Goal: Check status: Check status

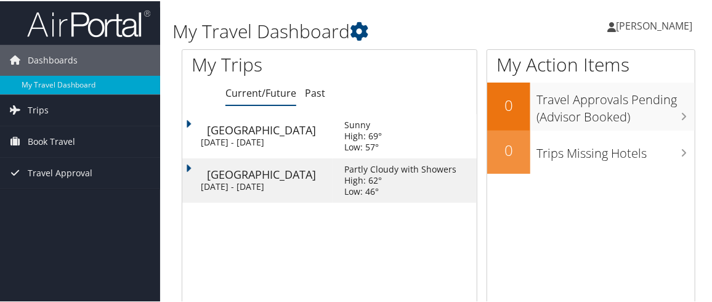
click at [231, 176] on div "[GEOGRAPHIC_DATA]" at bounding box center [270, 173] width 126 height 11
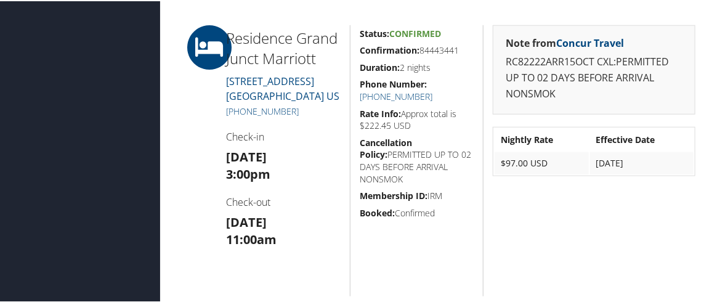
scroll to position [517, 0]
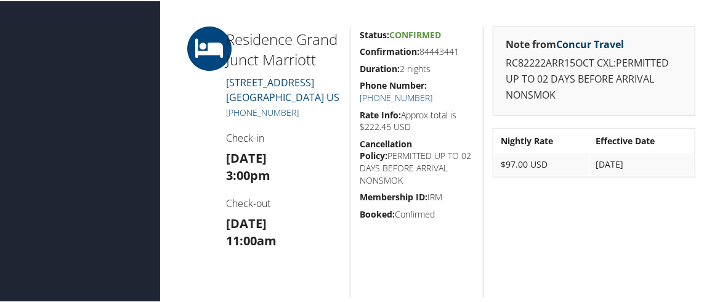
click at [598, 36] on link "Concur Travel" at bounding box center [590, 43] width 68 height 14
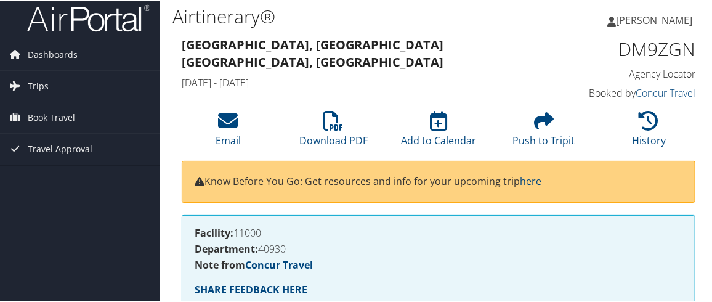
scroll to position [0, 0]
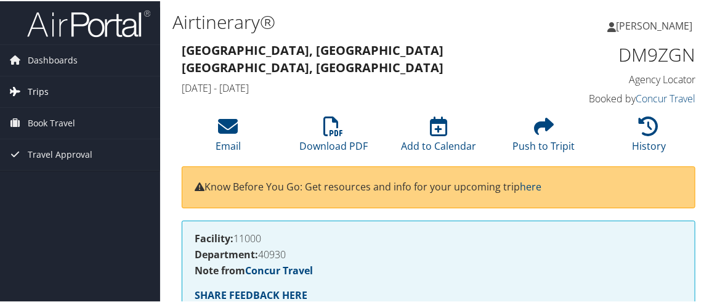
click at [41, 86] on span "Trips" at bounding box center [38, 90] width 21 height 31
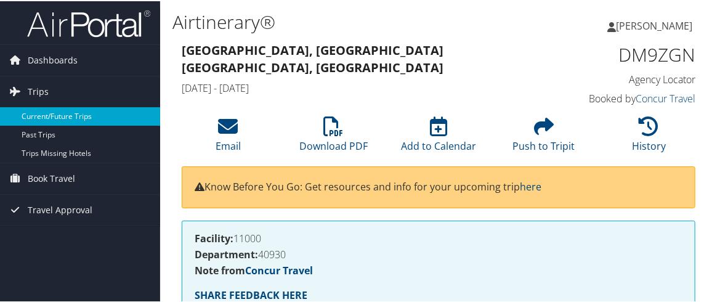
click at [84, 112] on link "Current/Future Trips" at bounding box center [80, 115] width 160 height 18
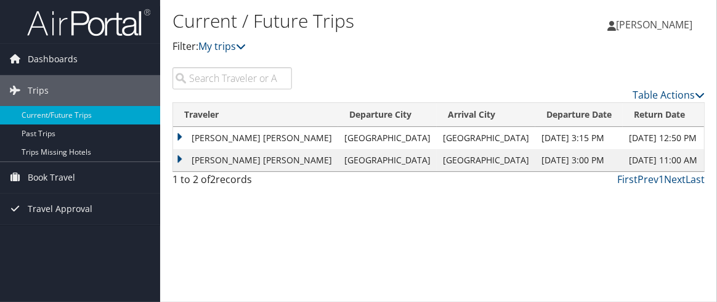
click at [182, 158] on td "[PERSON_NAME] [PERSON_NAME]" at bounding box center [255, 160] width 165 height 22
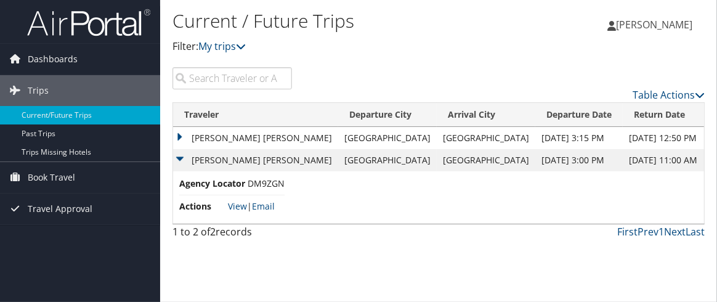
click at [262, 156] on td "MARK THOMAS HALES" at bounding box center [255, 160] width 165 height 22
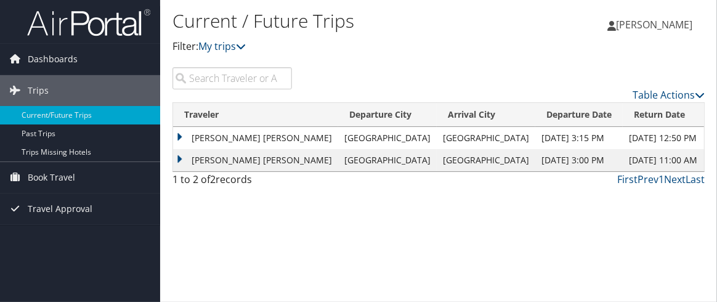
click at [262, 156] on td "MARK THOMAS HALES" at bounding box center [255, 160] width 165 height 22
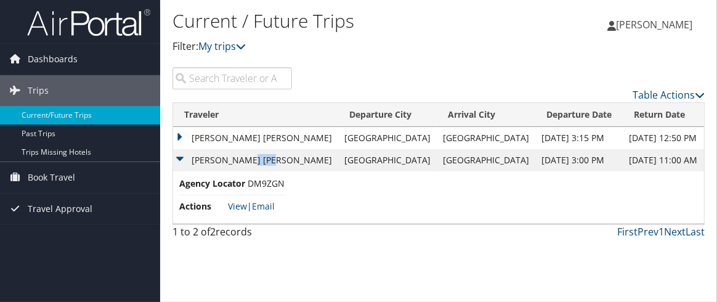
click at [262, 156] on td "MARK THOMAS HALES" at bounding box center [255, 160] width 165 height 22
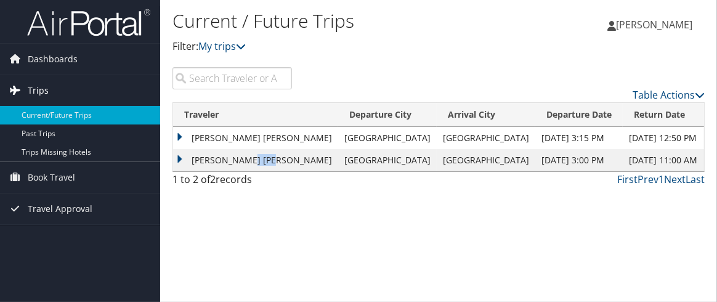
click at [44, 83] on span "Trips" at bounding box center [38, 90] width 21 height 31
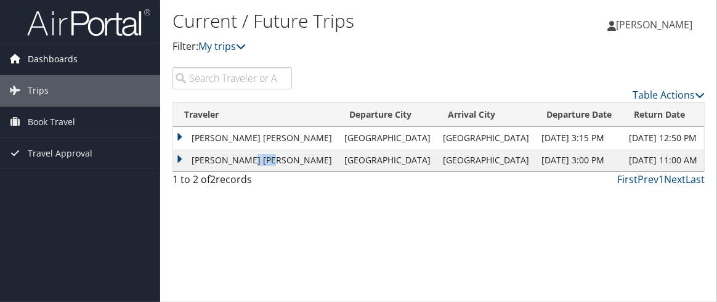
click at [39, 59] on span "Dashboards" at bounding box center [53, 59] width 50 height 31
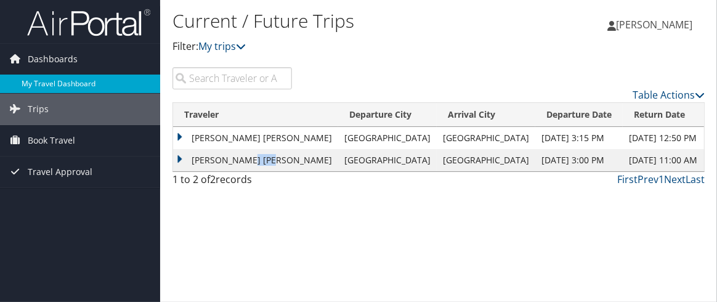
click at [44, 82] on link "My Travel Dashboard" at bounding box center [80, 84] width 160 height 18
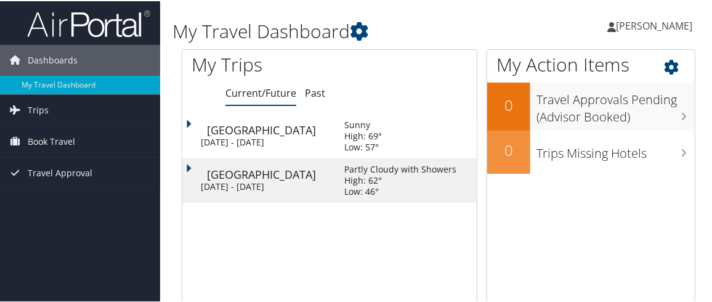
click at [665, 61] on icon at bounding box center [682, 62] width 36 height 21
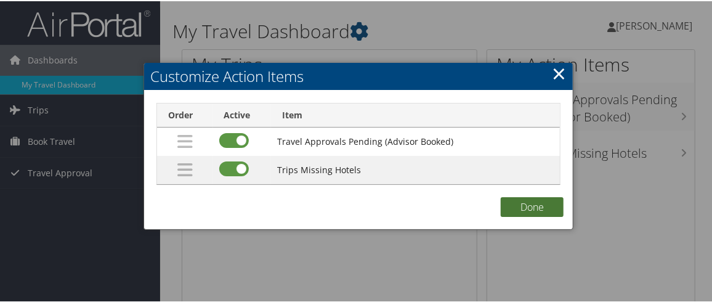
click at [535, 212] on button "Done" at bounding box center [532, 206] width 63 height 20
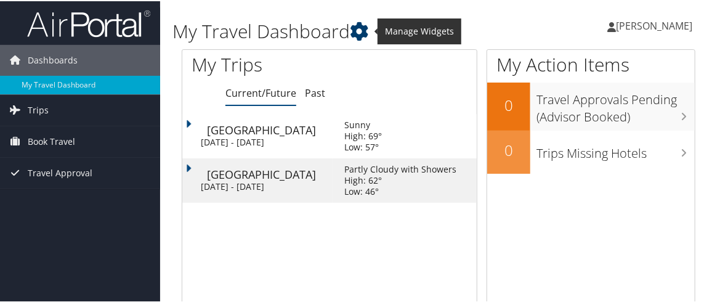
click at [355, 25] on icon at bounding box center [359, 30] width 18 height 18
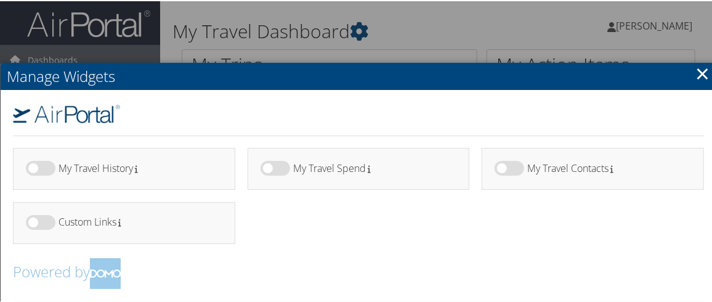
click at [696, 70] on link "×" at bounding box center [703, 72] width 14 height 25
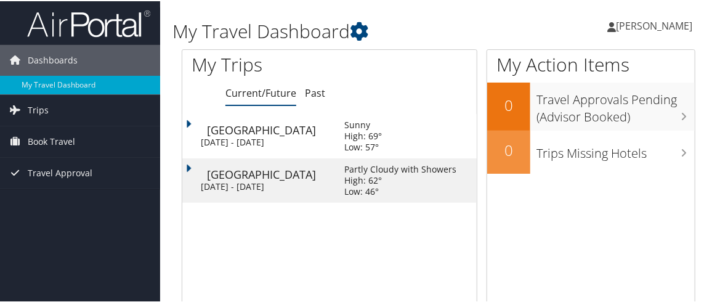
click at [315, 181] on div "[DATE] - [DATE]" at bounding box center [264, 185] width 126 height 11
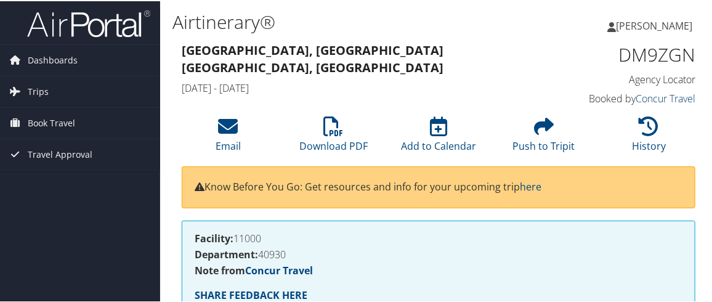
click at [663, 95] on link "Concur Travel" at bounding box center [666, 98] width 60 height 14
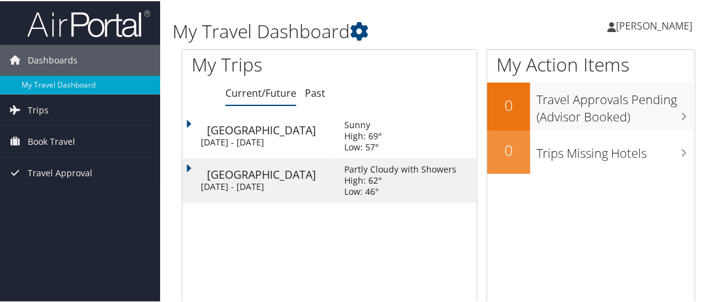
click at [298, 190] on div "[DATE] - [DATE]" at bounding box center [264, 185] width 126 height 11
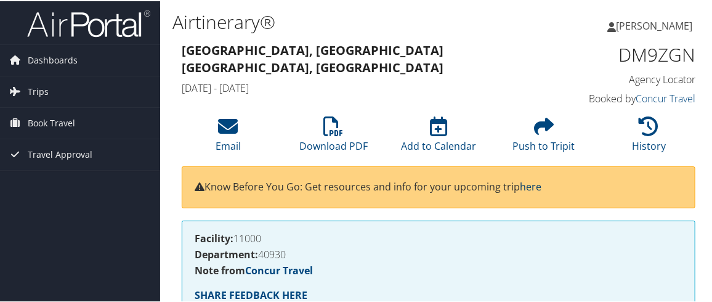
click at [540, 182] on link "here" at bounding box center [531, 186] width 22 height 14
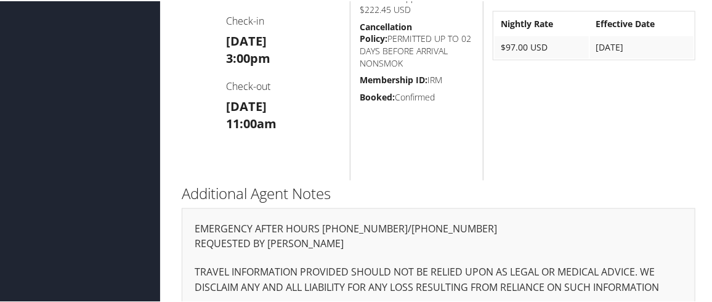
scroll to position [562, 0]
